Goal: Navigation & Orientation: Go to known website

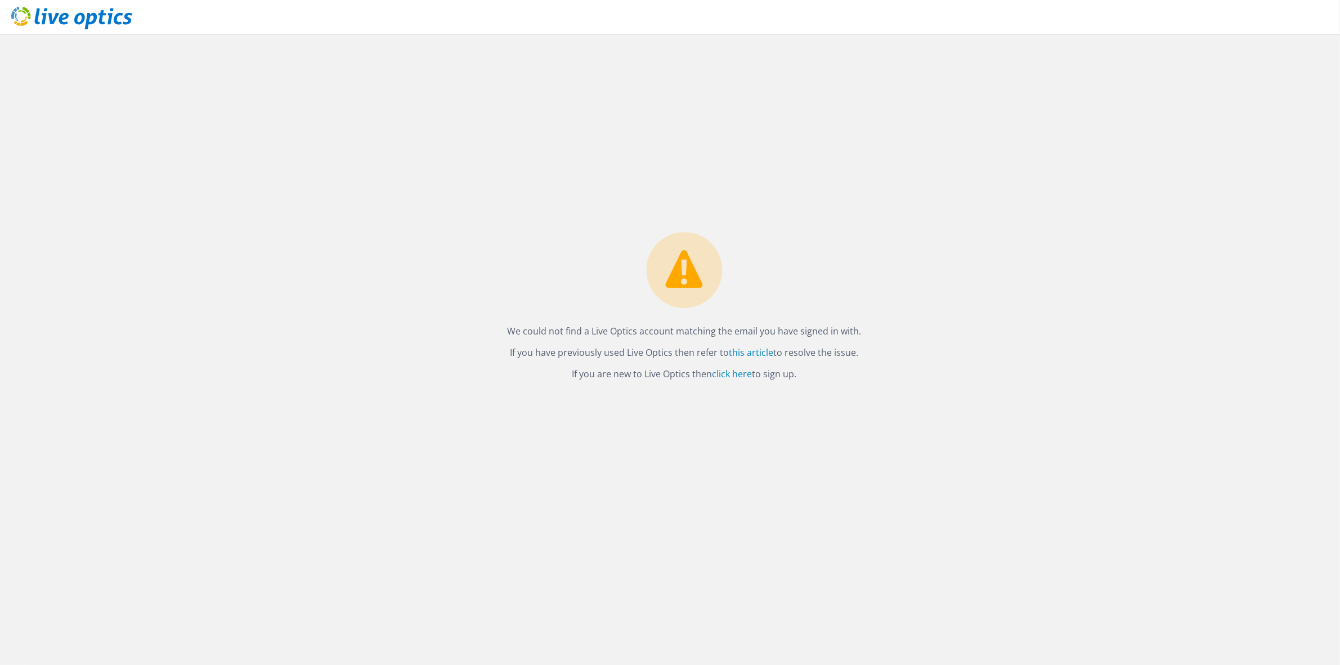
drag, startPoint x: 1282, startPoint y: 17, endPoint x: 915, endPoint y: 143, distance: 388.0
click at [1279, 17] on header at bounding box center [670, 17] width 1340 height 34
click at [726, 374] on link "click here" at bounding box center [732, 374] width 40 height 12
